Goal: Transaction & Acquisition: Purchase product/service

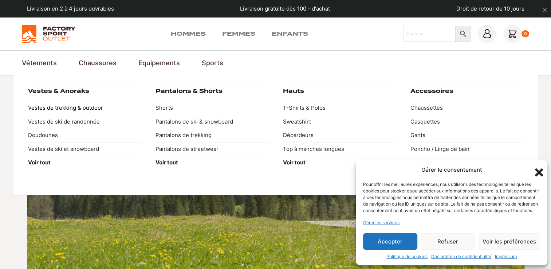
click at [61, 110] on link "Vestes de trekking & outdoor" at bounding box center [84, 108] width 113 height 14
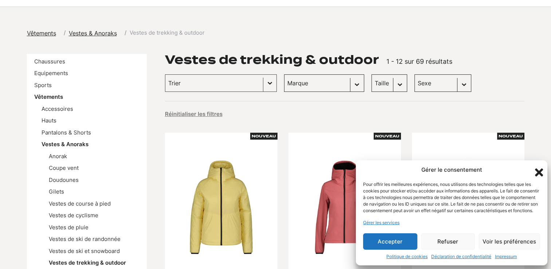
scroll to position [68, 0]
click at [540, 168] on icon "Fermer la boîte de dialogue" at bounding box center [539, 172] width 8 height 8
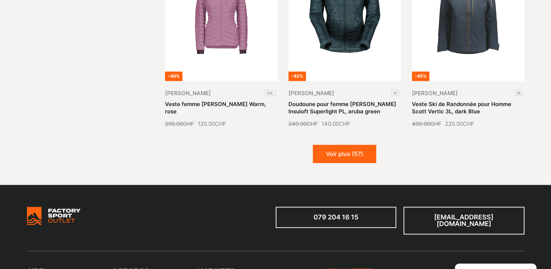
scroll to position [893, 0]
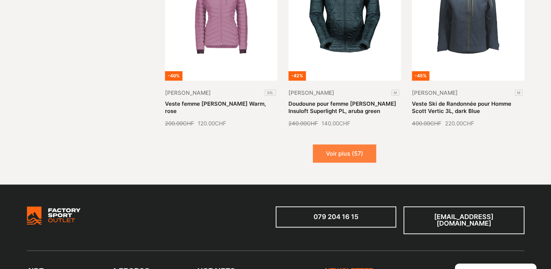
click at [348, 152] on button "Voir plus (57)" at bounding box center [344, 153] width 63 height 18
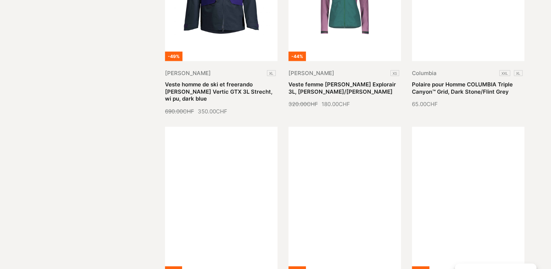
scroll to position [1404, 0]
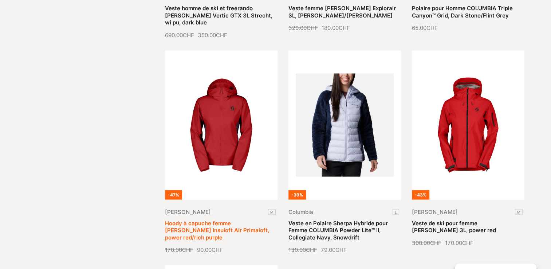
click at [216, 220] on link "Hoody à capuche femme SCOTT Insuloft Air Primaloft, power red/rich purple" at bounding box center [217, 230] width 104 height 21
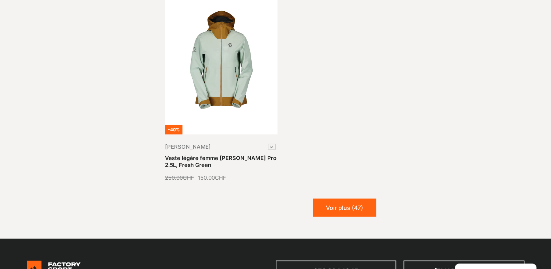
scroll to position [1686, 0]
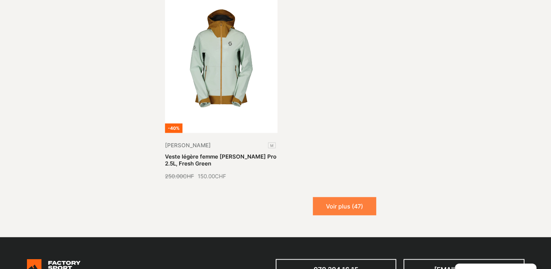
click at [354, 197] on button "Voir plus (47)" at bounding box center [344, 206] width 63 height 18
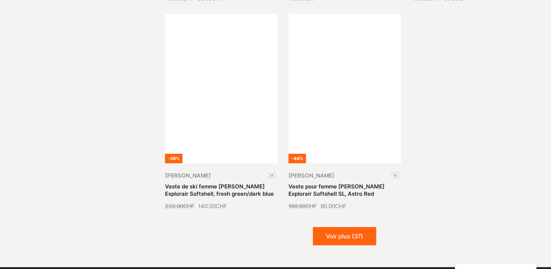
scroll to position [2302, 0]
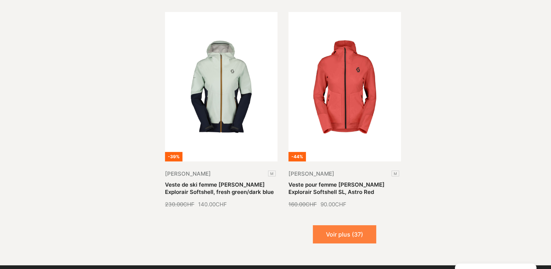
click at [356, 225] on button "Voir plus (37)" at bounding box center [344, 234] width 63 height 18
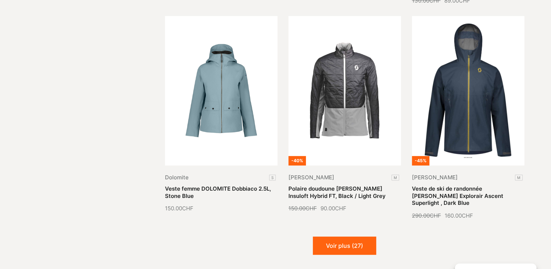
scroll to position [2929, 0]
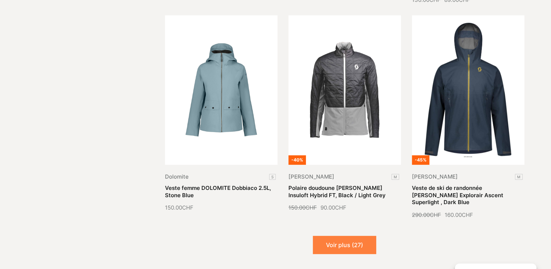
click at [352, 236] on button "Voir plus (27)" at bounding box center [344, 245] width 63 height 18
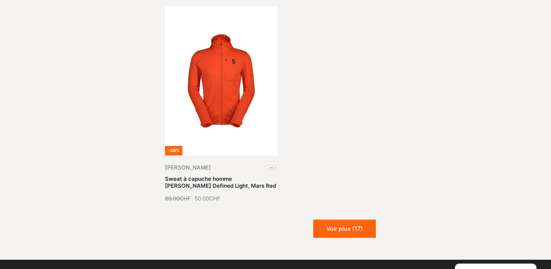
scroll to position [3799, 0]
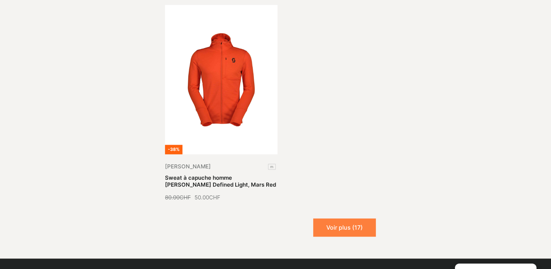
click at [344, 218] on button "Voir plus (17)" at bounding box center [344, 227] width 63 height 18
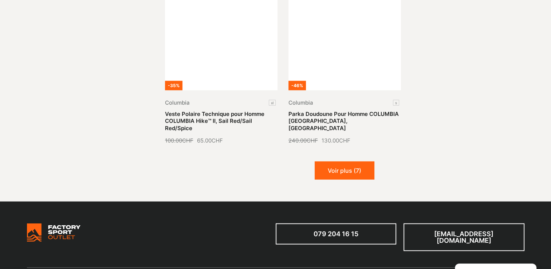
scroll to position [4501, 0]
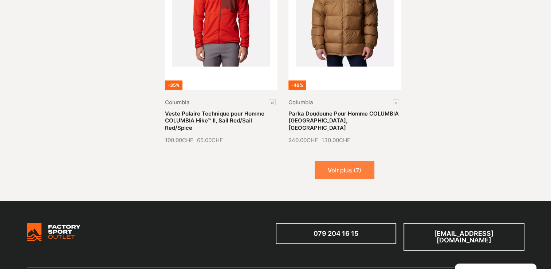
click at [350, 161] on button "Voir plus (7)" at bounding box center [345, 170] width 60 height 18
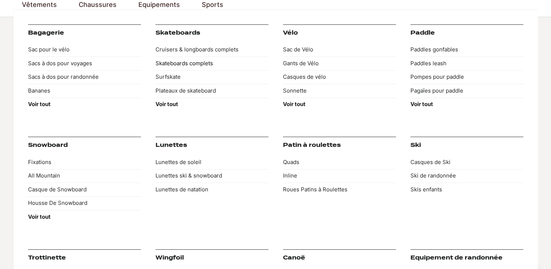
scroll to position [62, 0]
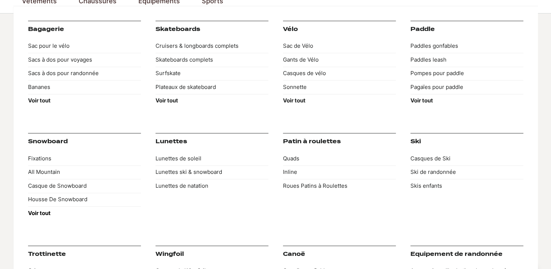
click at [42, 213] on strong "Voir tout" at bounding box center [39, 212] width 23 height 7
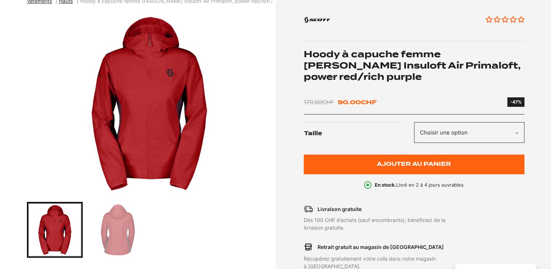
scroll to position [100, 0]
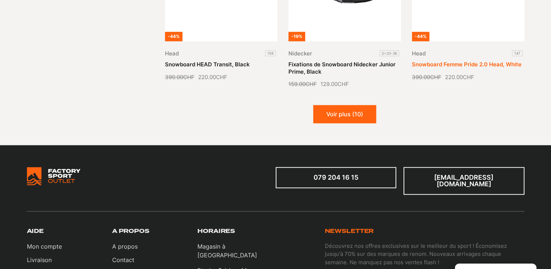
scroll to position [939, 0]
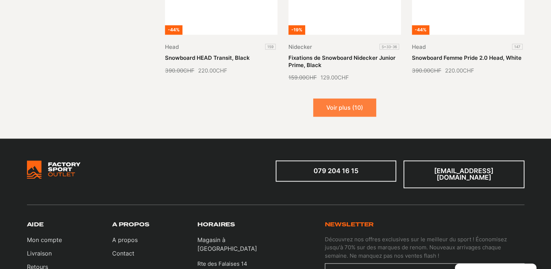
click at [357, 108] on button "Voir plus (10)" at bounding box center [344, 107] width 63 height 18
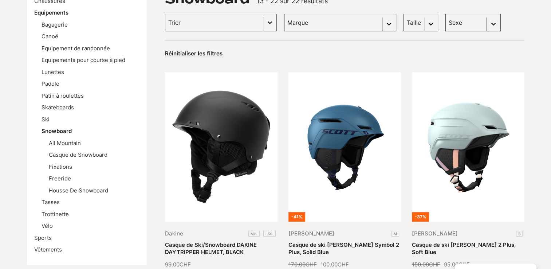
scroll to position [0, 0]
